Goal: Transaction & Acquisition: Purchase product/service

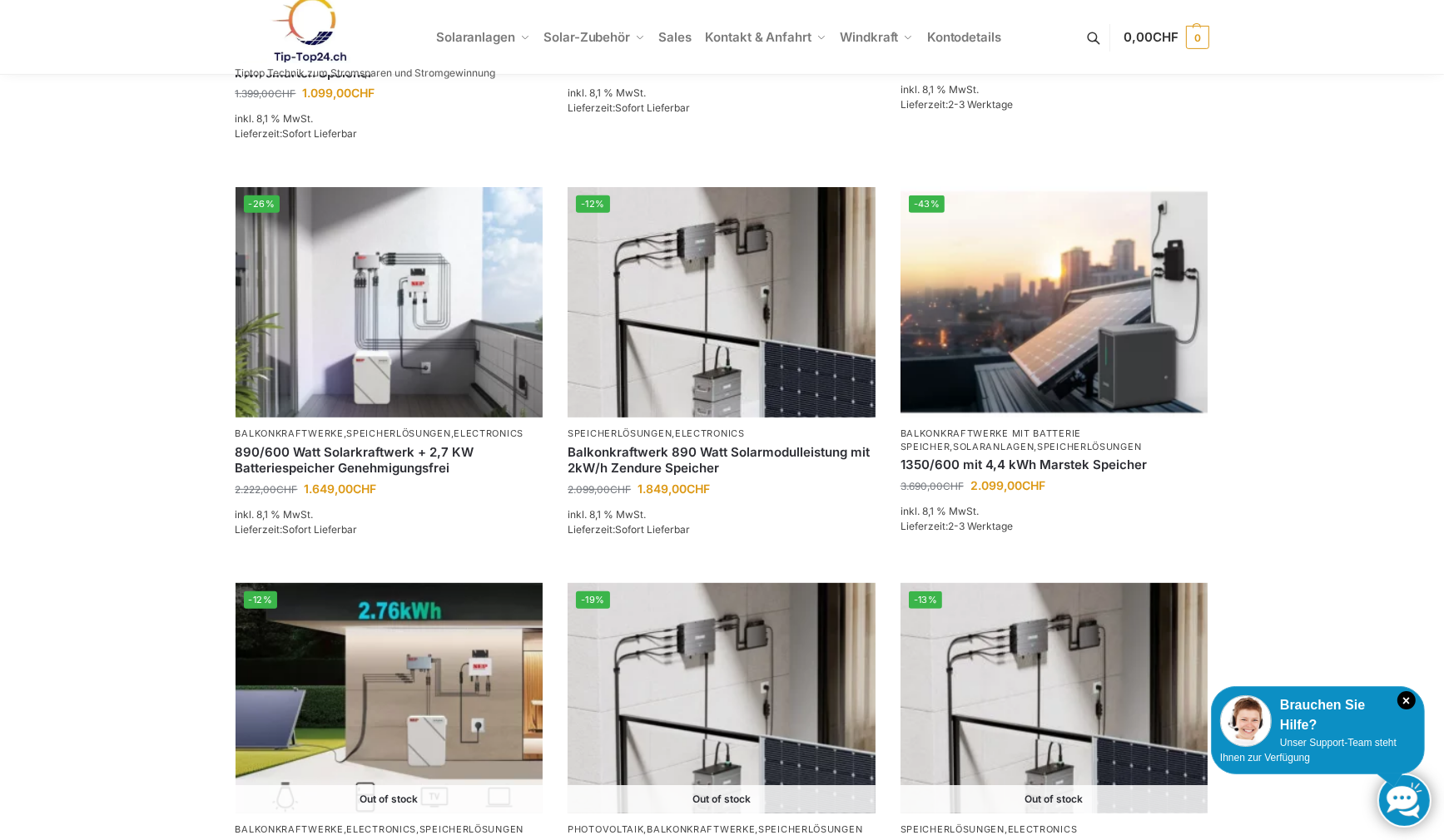
click at [1054, 0] on ul "Solaranlagen Balkonkraftwerke Komplet-Sets mit Halterungen Balkon,Wand, Terrass…" at bounding box center [722, 37] width 1444 height 75
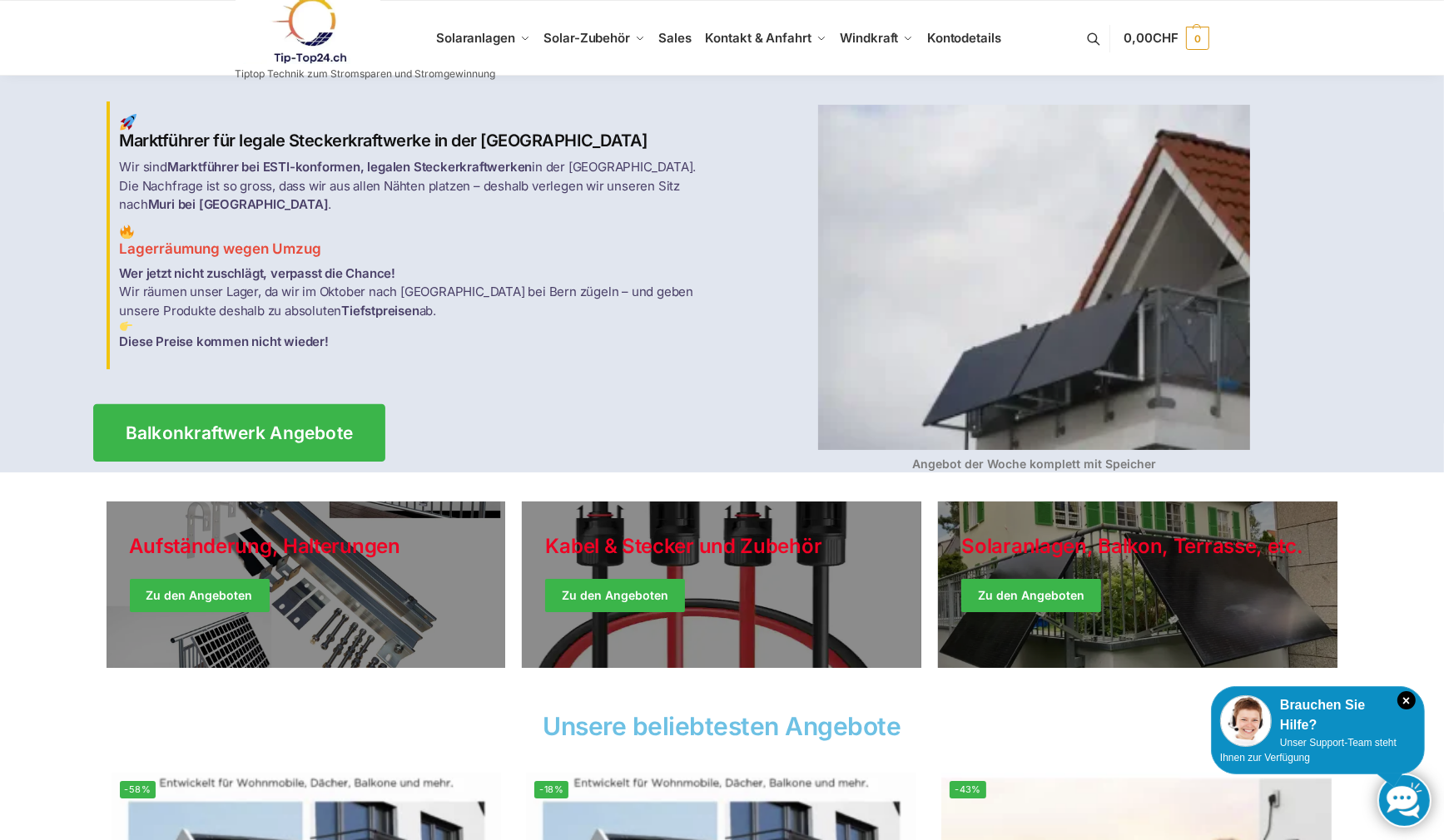
click at [322, 426] on span "Balkonkraftwerk Angebote" at bounding box center [239, 432] width 228 height 17
click at [284, 424] on span "Balkonkraftwerk Angebote" at bounding box center [239, 432] width 228 height 17
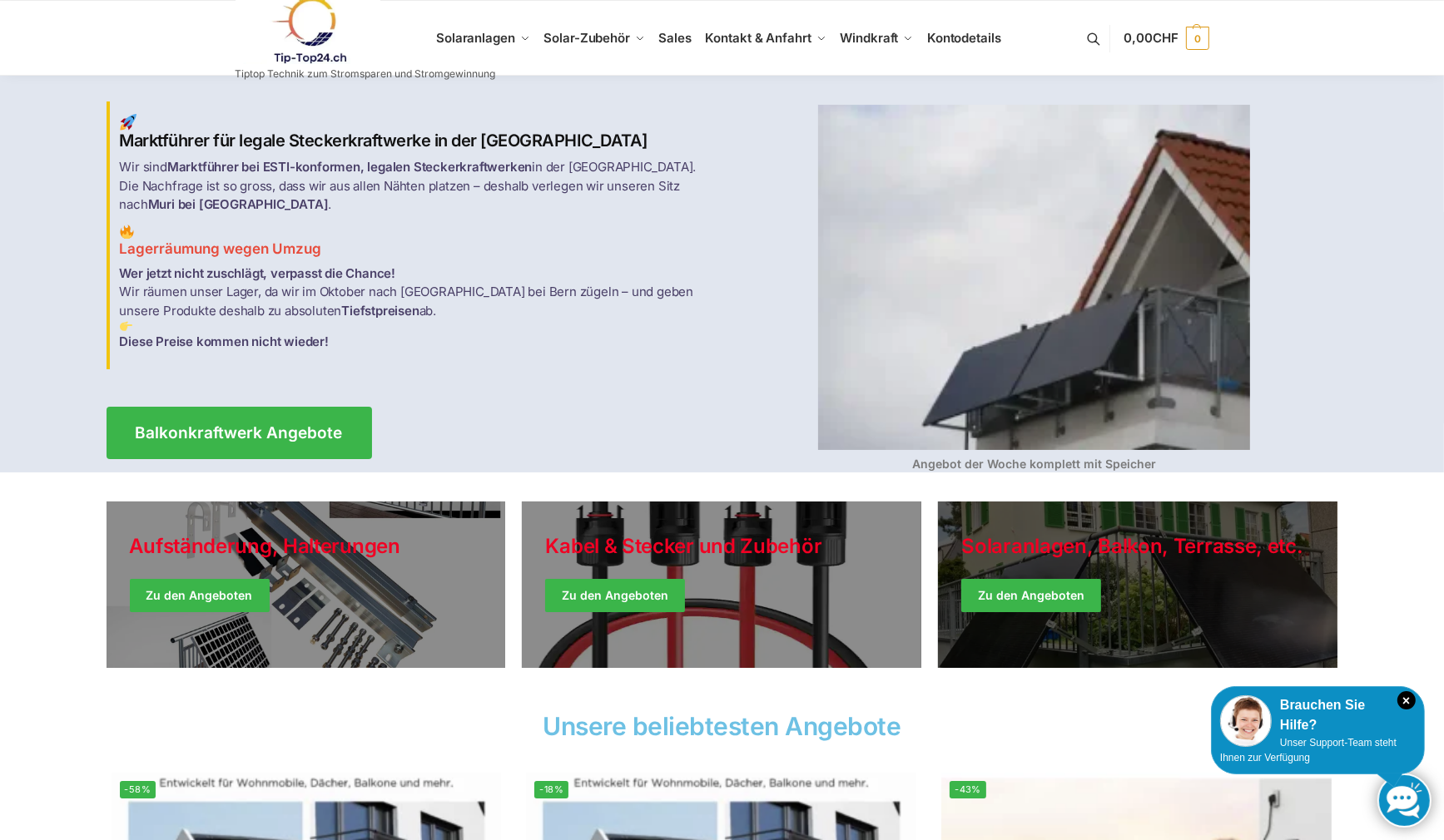
click at [1038, 577] on link "Winter Jackets" at bounding box center [1137, 585] width 399 height 166
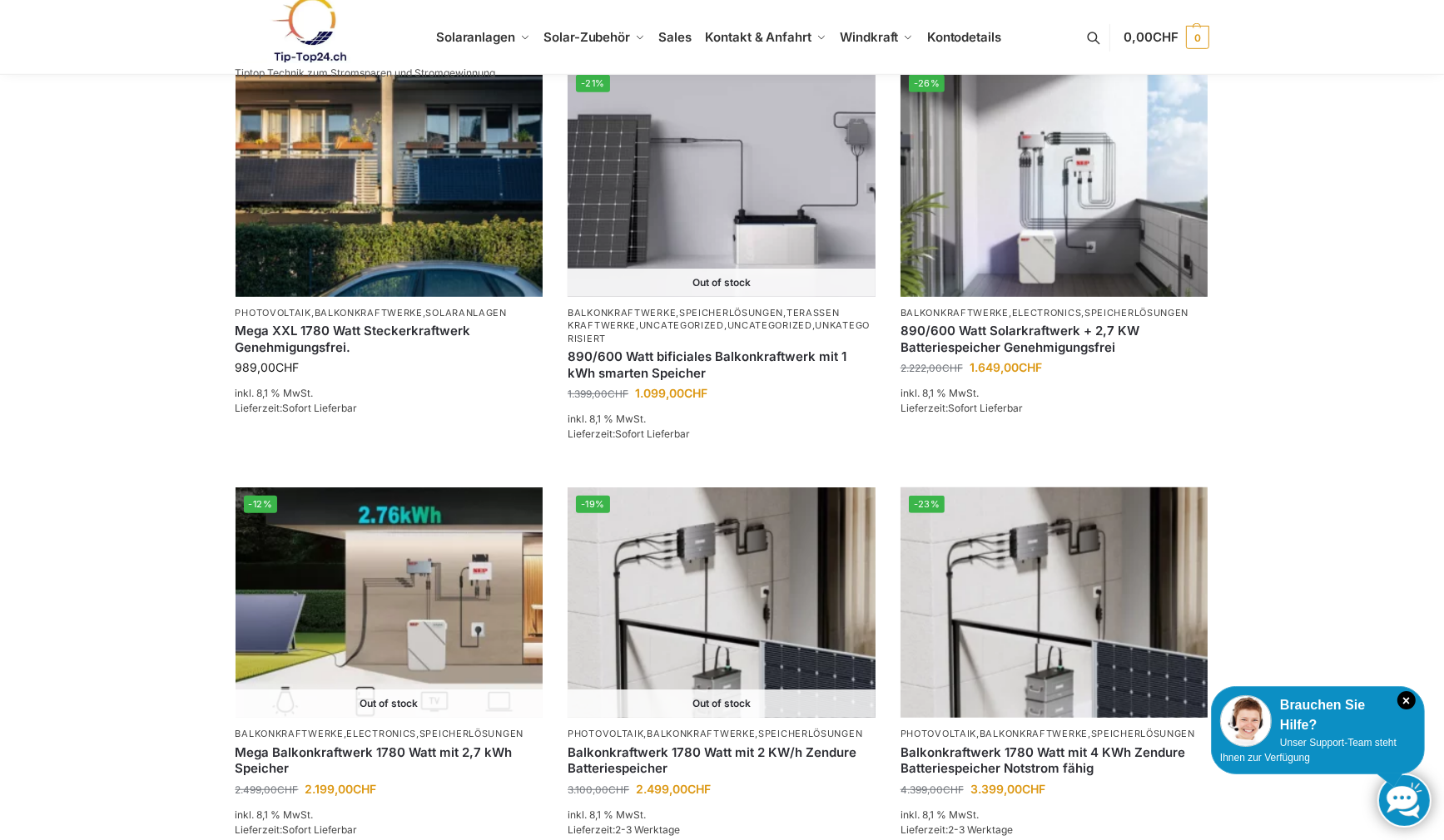
scroll to position [1165, 0]
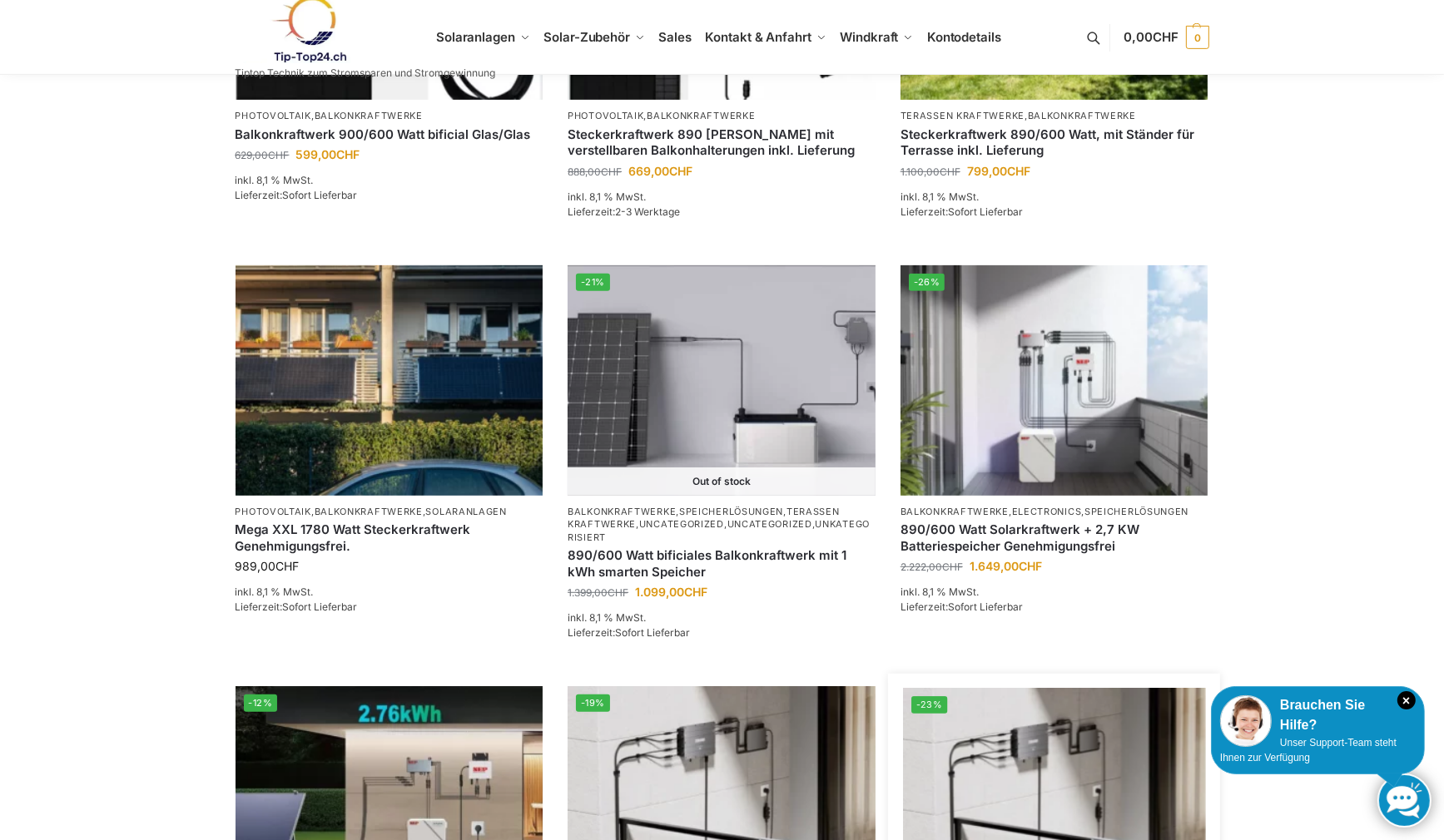
scroll to position [1193, 0]
